Goal: Go to known website: Access a specific website the user already knows

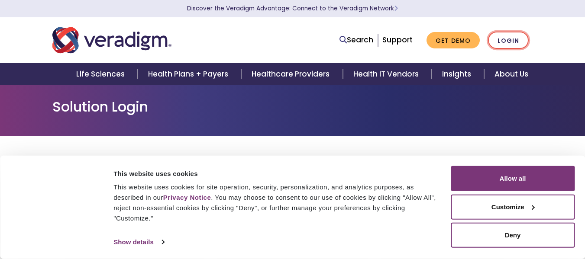
click at [500, 37] on link "Login" at bounding box center [508, 41] width 41 height 18
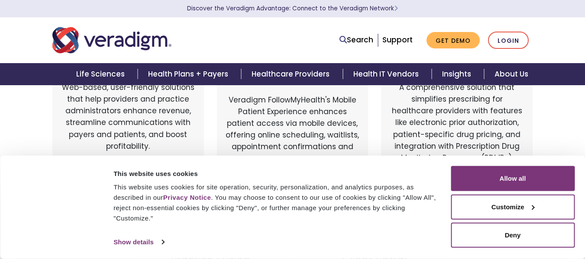
click at [155, 214] on div "This website uses cookies for site operation, security, personalization, and an…" at bounding box center [276, 203] width 327 height 42
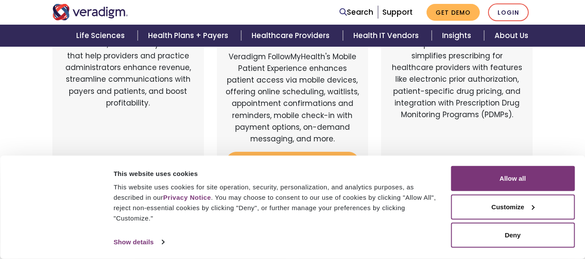
scroll to position [216, 0]
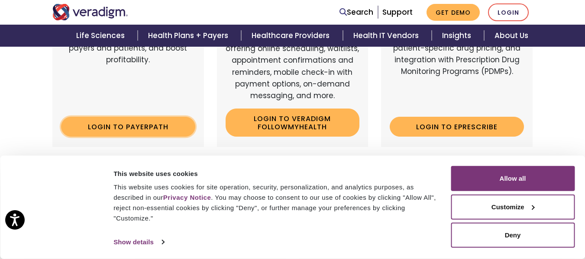
click at [136, 126] on link "Login to Payerpath" at bounding box center [128, 127] width 134 height 20
